Goal: Find specific page/section: Find specific page/section

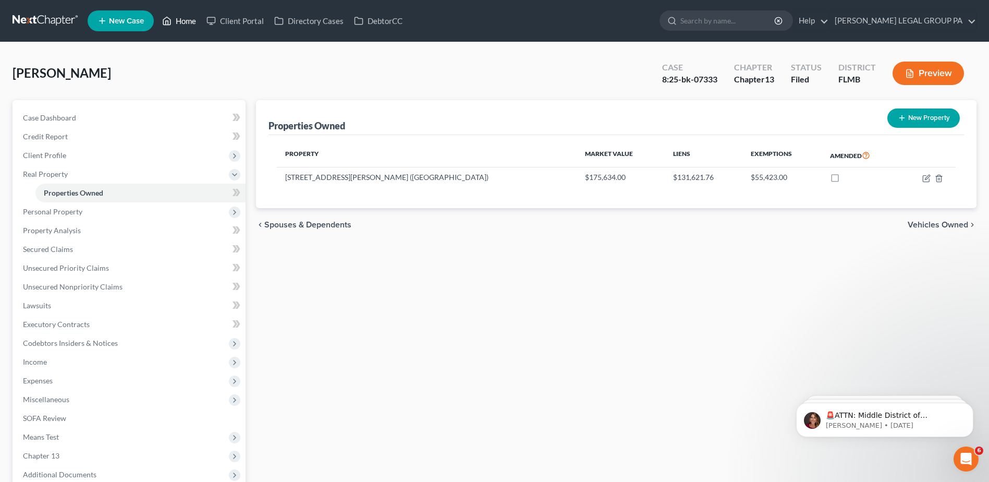
click at [183, 18] on link "Home" at bounding box center [179, 20] width 44 height 19
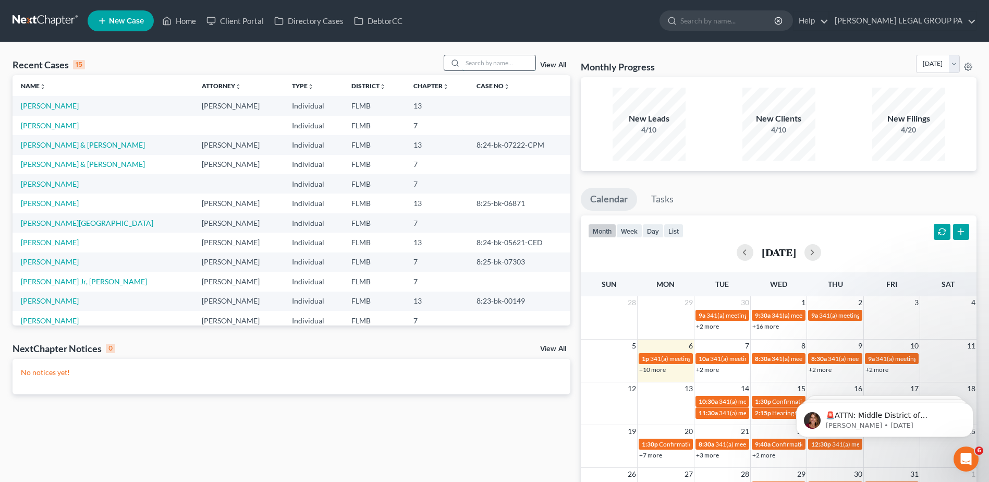
click at [480, 58] on input "search" at bounding box center [498, 62] width 73 height 15
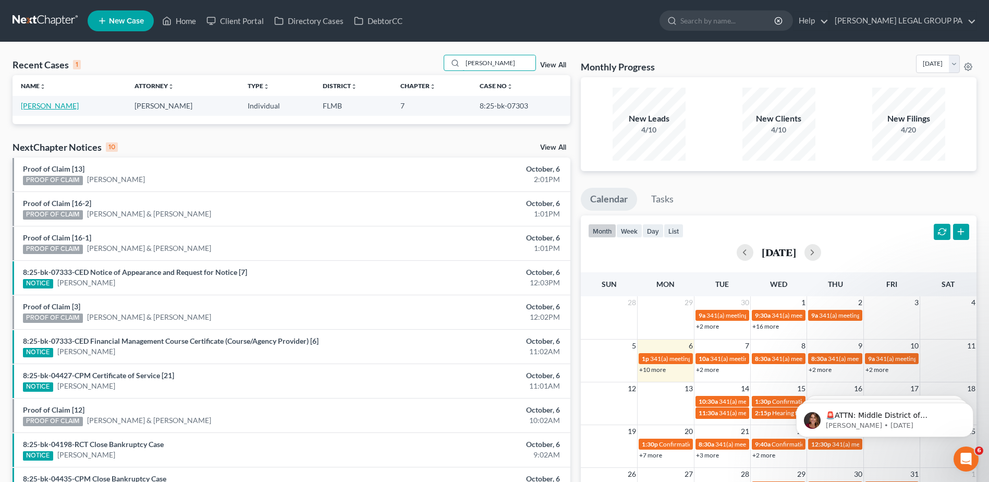
type input "[PERSON_NAME]"
click at [36, 105] on link "[PERSON_NAME]" at bounding box center [50, 105] width 58 height 9
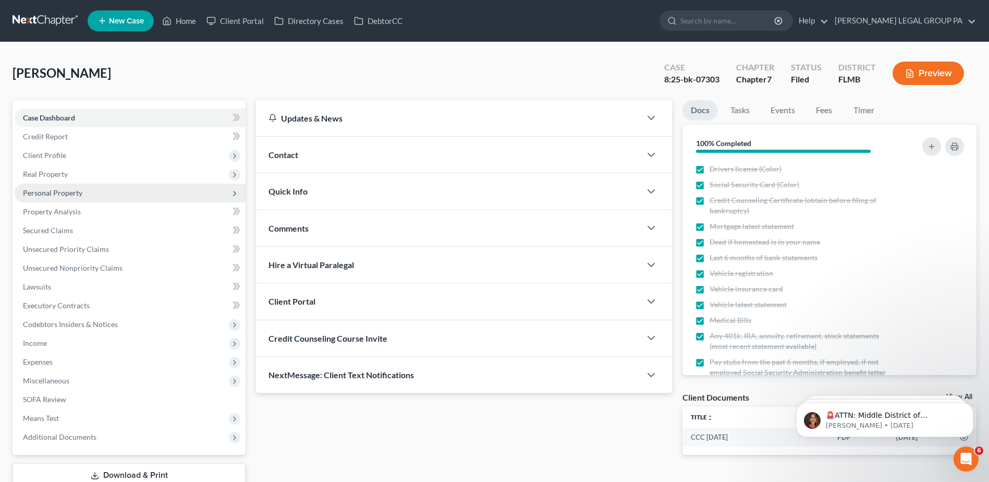
click at [53, 191] on span "Personal Property" at bounding box center [52, 192] width 59 height 9
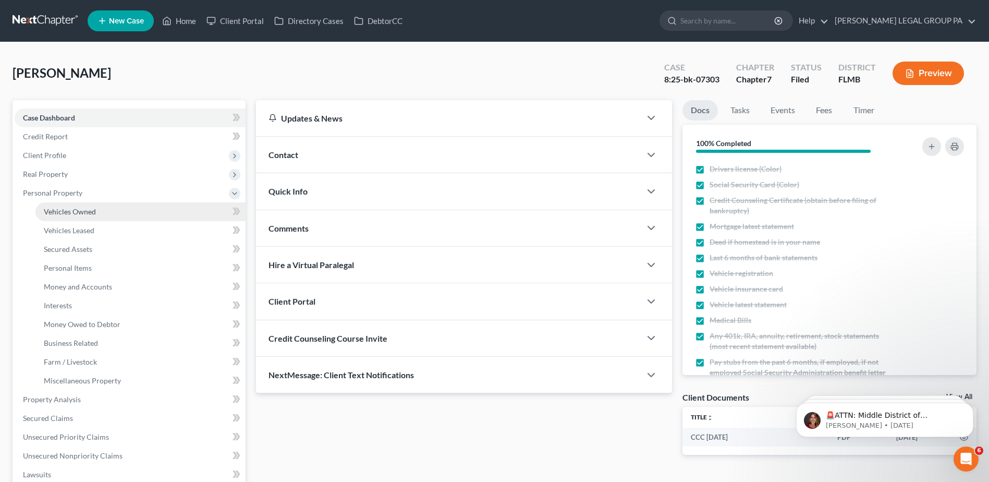
click at [59, 207] on span "Vehicles Owned" at bounding box center [70, 211] width 52 height 9
